Goal: Transaction & Acquisition: Purchase product/service

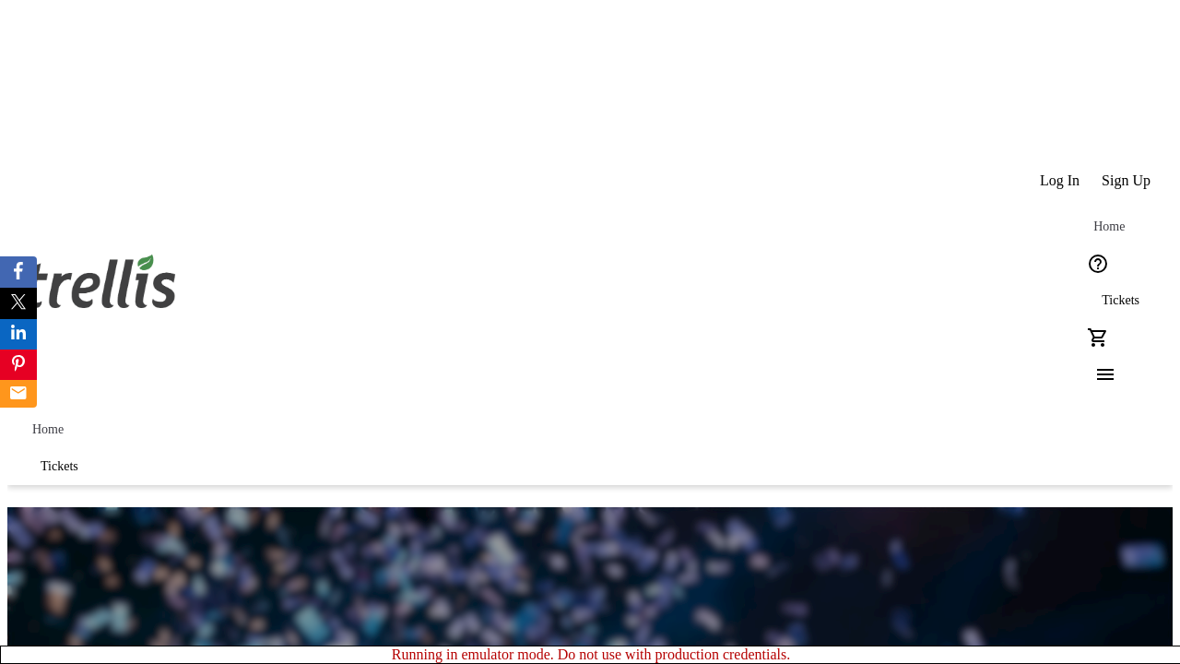
click at [1127, 172] on span "Sign Up" at bounding box center [1126, 180] width 49 height 17
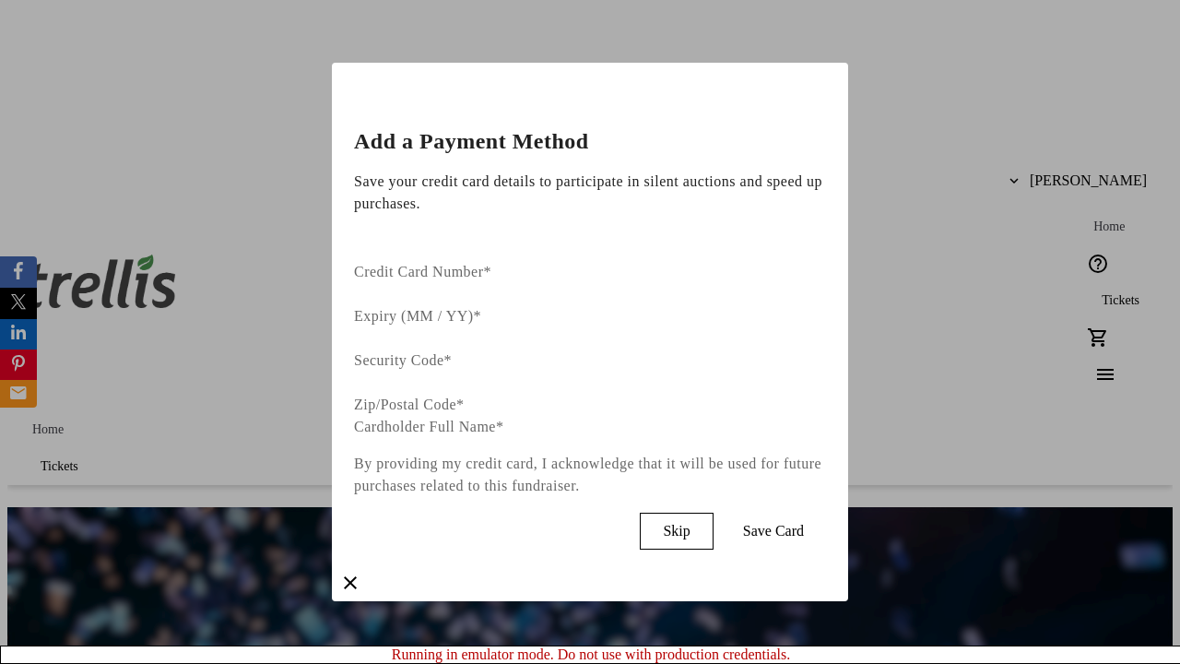
click at [689, 523] on span "Skip" at bounding box center [676, 531] width 27 height 17
click at [1102, 293] on span "Tickets" at bounding box center [1121, 300] width 38 height 15
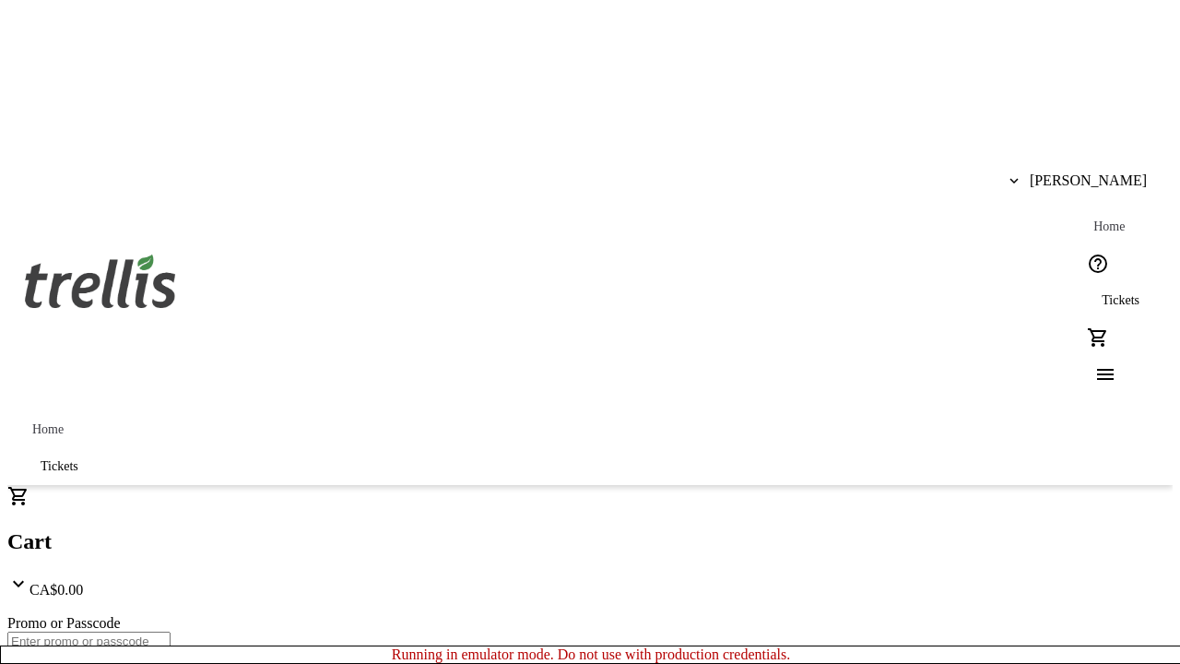
type input "1"
